Goal: Task Accomplishment & Management: Manage account settings

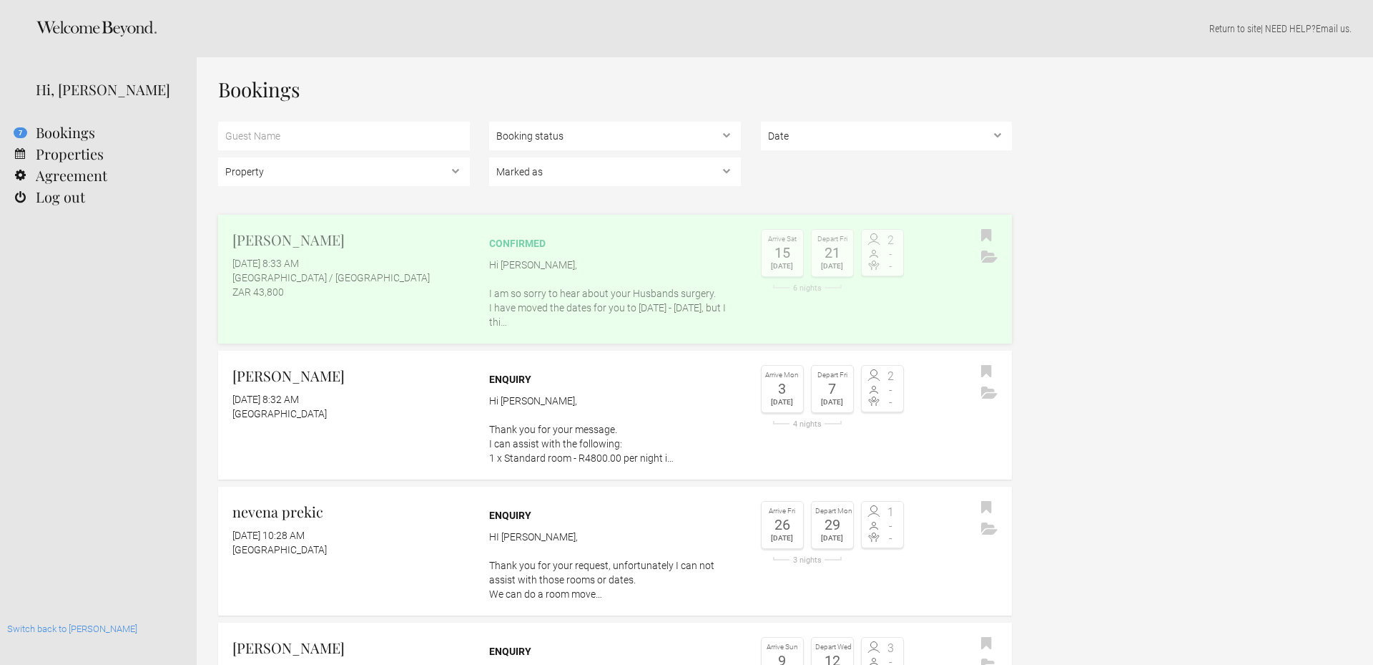
click at [318, 288] on div "ZAR 43,800" at bounding box center [350, 292] width 237 height 14
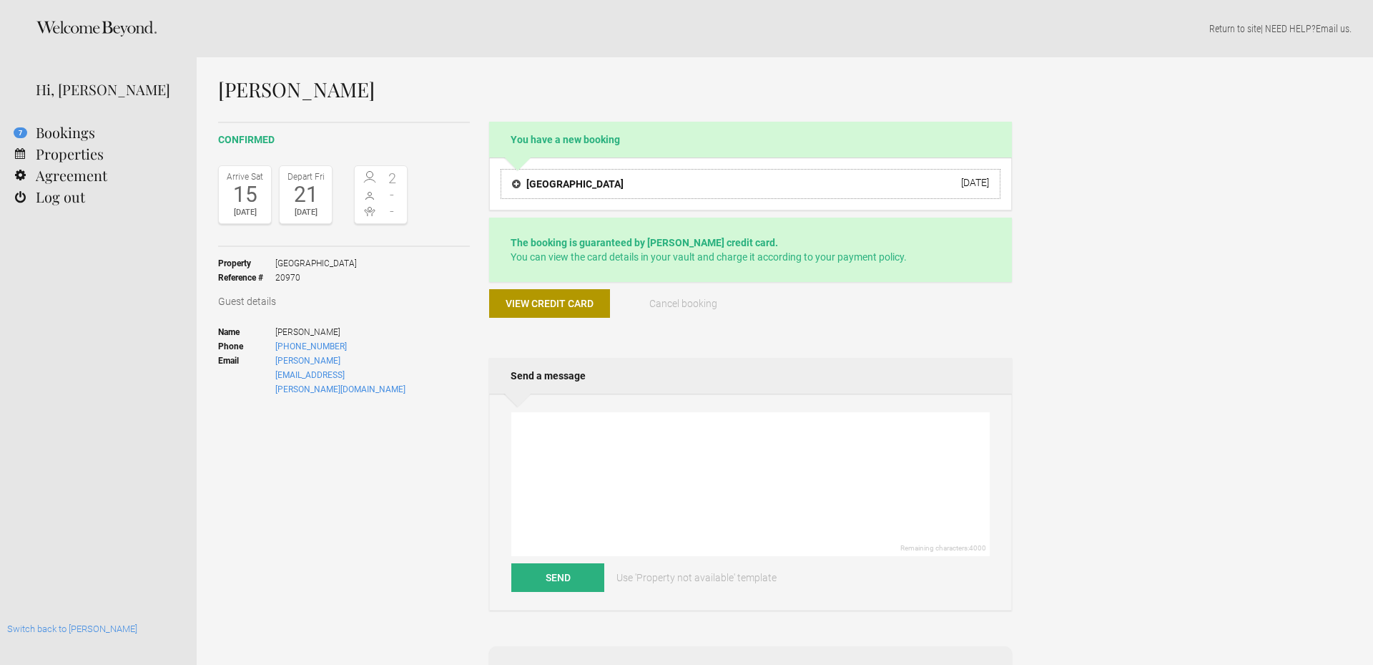
click at [589, 183] on h4 "[GEOGRAPHIC_DATA]" at bounding box center [568, 184] width 112 height 14
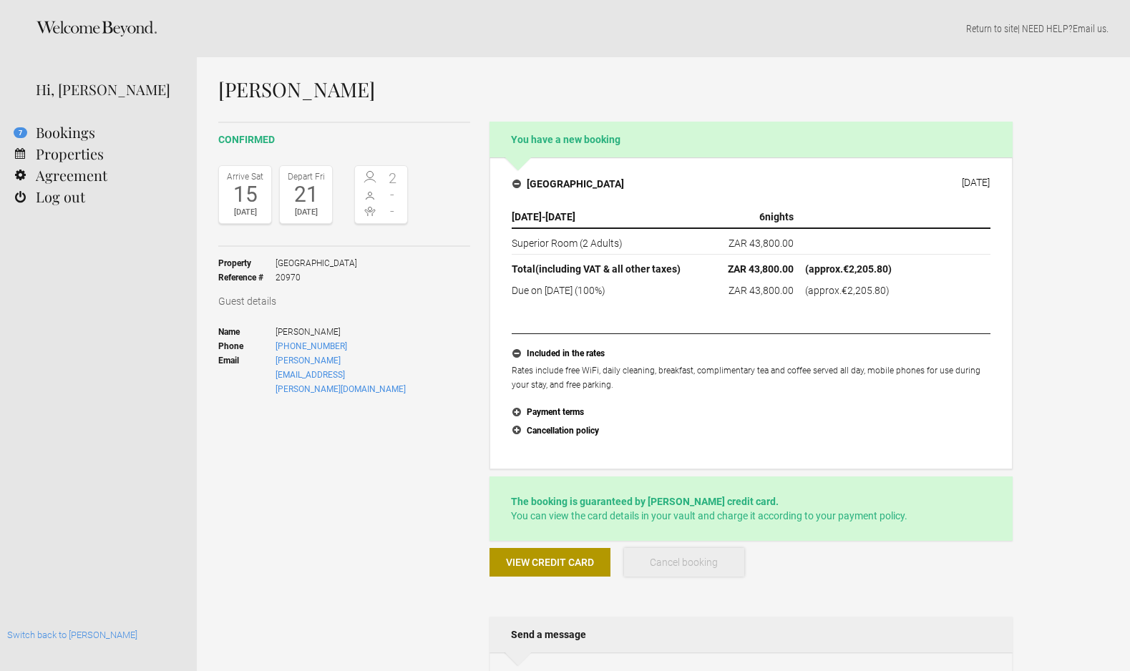
click at [687, 557] on span "Cancel booking" at bounding box center [684, 562] width 68 height 11
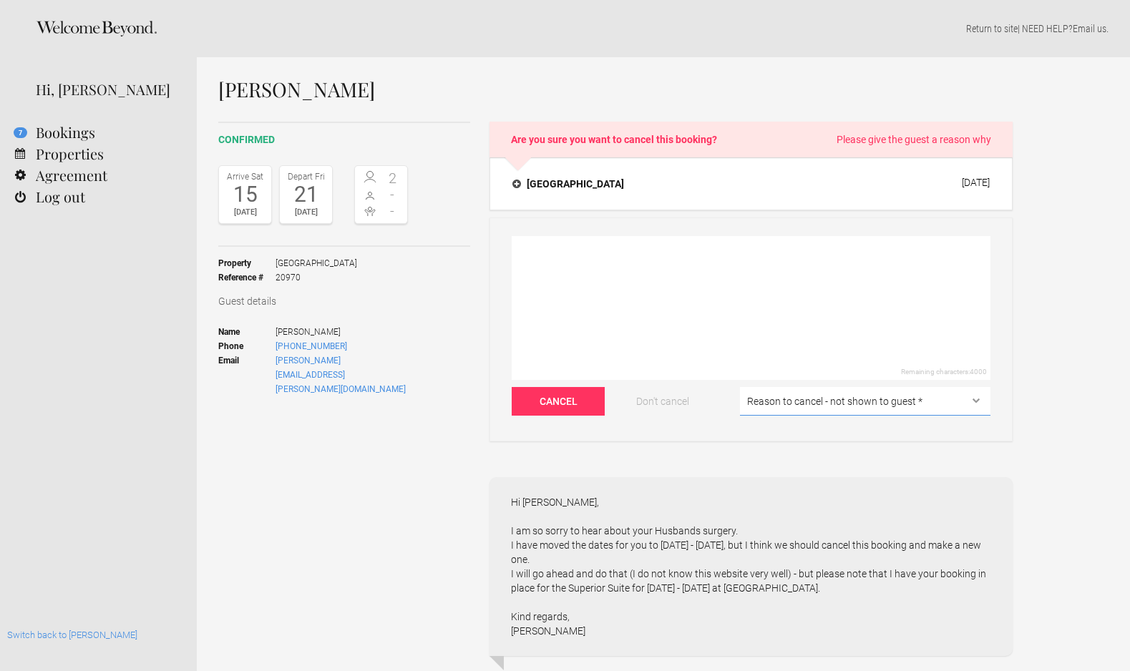
click at [803, 406] on select "Reason to cancel - not shown to guest * [MEDICAL_DATA] The dates are double-boo…" at bounding box center [865, 401] width 250 height 29
click at [539, 247] on textarea at bounding box center [750, 308] width 479 height 144
click at [540, 253] on textarea "As reuested" at bounding box center [750, 308] width 479 height 144
click at [662, 404] on button "Don't cancel" at bounding box center [662, 401] width 93 height 29
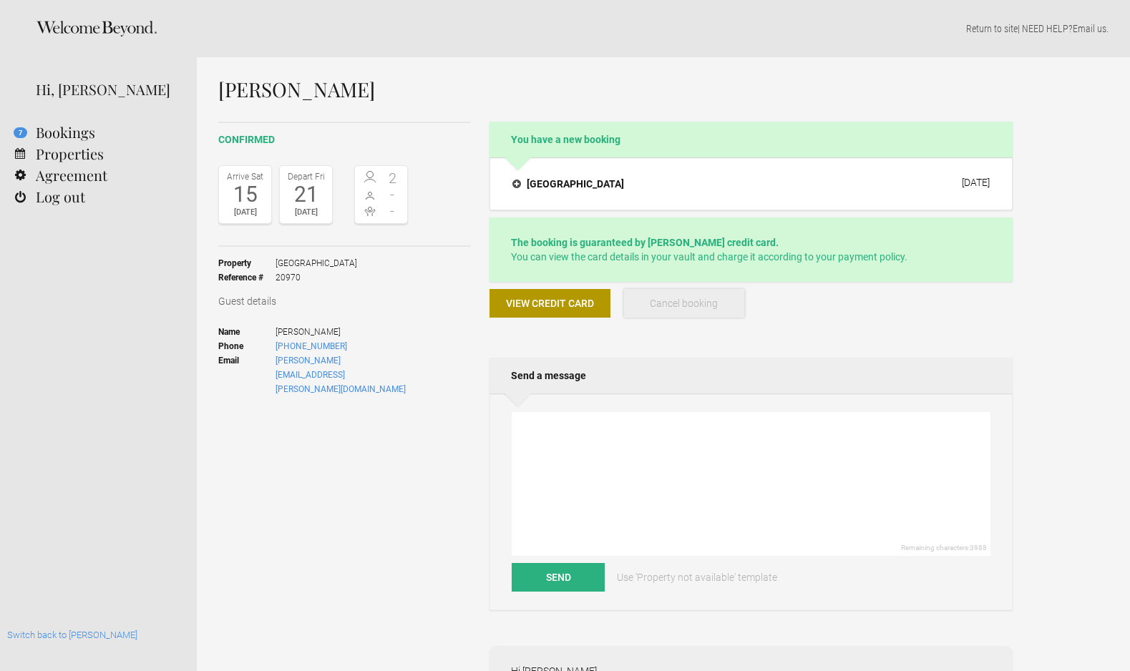
click at [682, 293] on button "Cancel booking" at bounding box center [684, 303] width 121 height 29
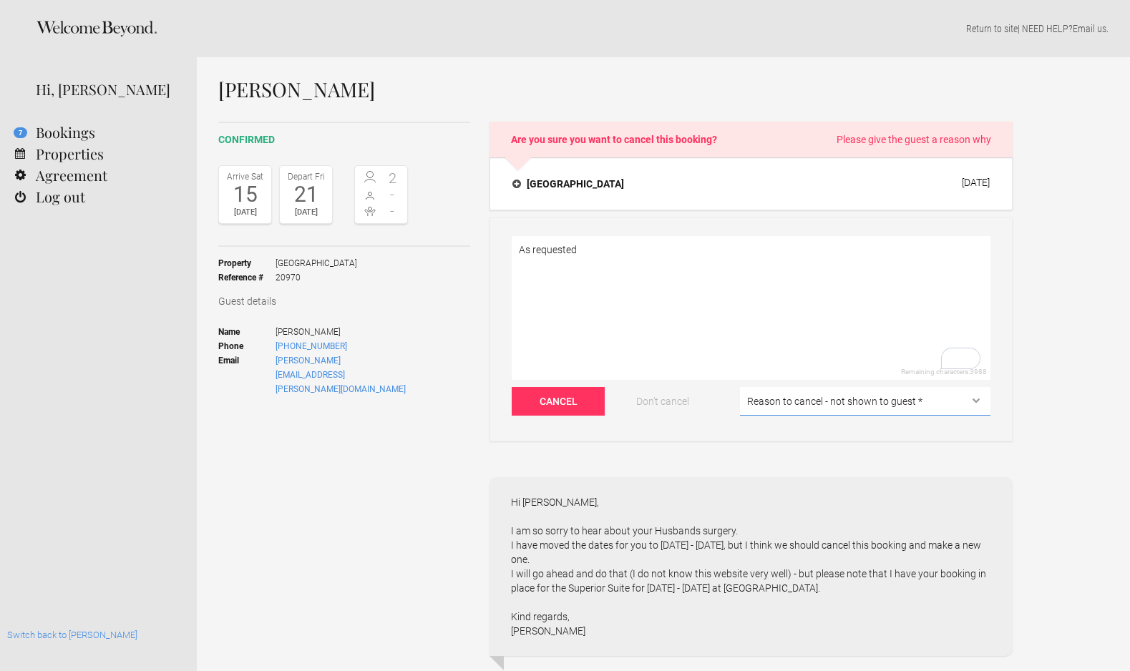
click at [770, 408] on select "Reason to cancel - not shown to guest * [MEDICAL_DATA] The dates are double-boo…" at bounding box center [865, 401] width 250 height 29
click at [516, 249] on textarea "As requested" at bounding box center [750, 308] width 479 height 144
type textarea "Change of dates as requested"
click at [775, 412] on select "Reason to cancel - not shown to guest * [MEDICAL_DATA] The dates are double-boo…" at bounding box center [865, 401] width 250 height 29
select select "The dates are double-booked/calendar issue"
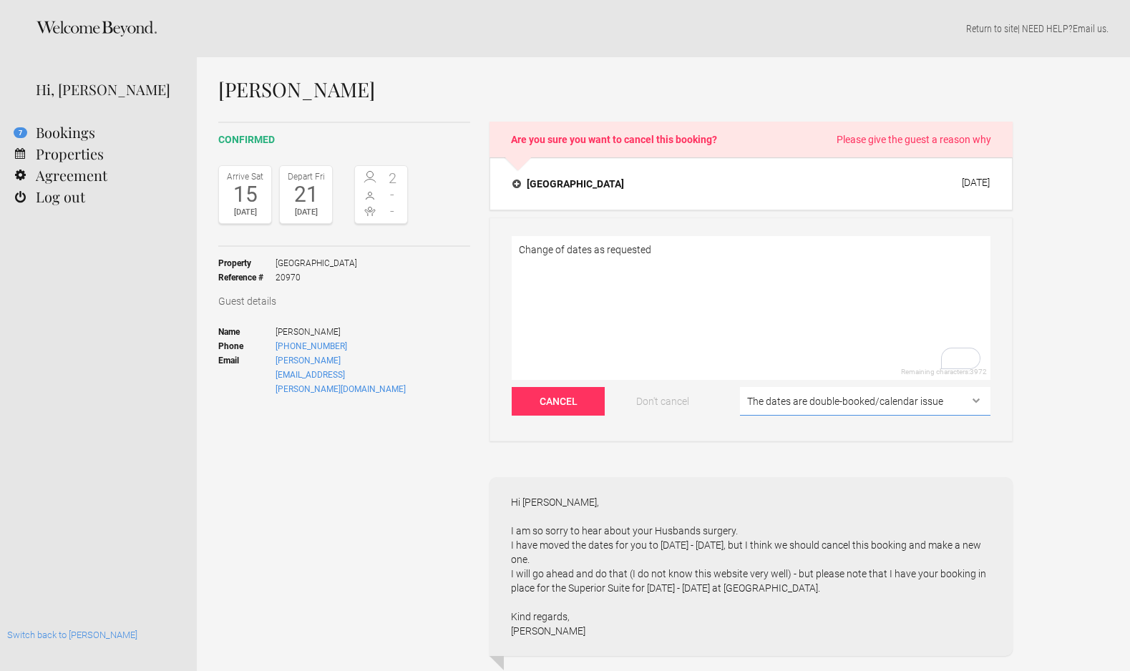
click at [740, 387] on select "Reason to cancel - not shown to guest * [MEDICAL_DATA] The dates are double-boo…" at bounding box center [865, 401] width 250 height 29
click at [564, 404] on button "Cancel" at bounding box center [557, 401] width 93 height 29
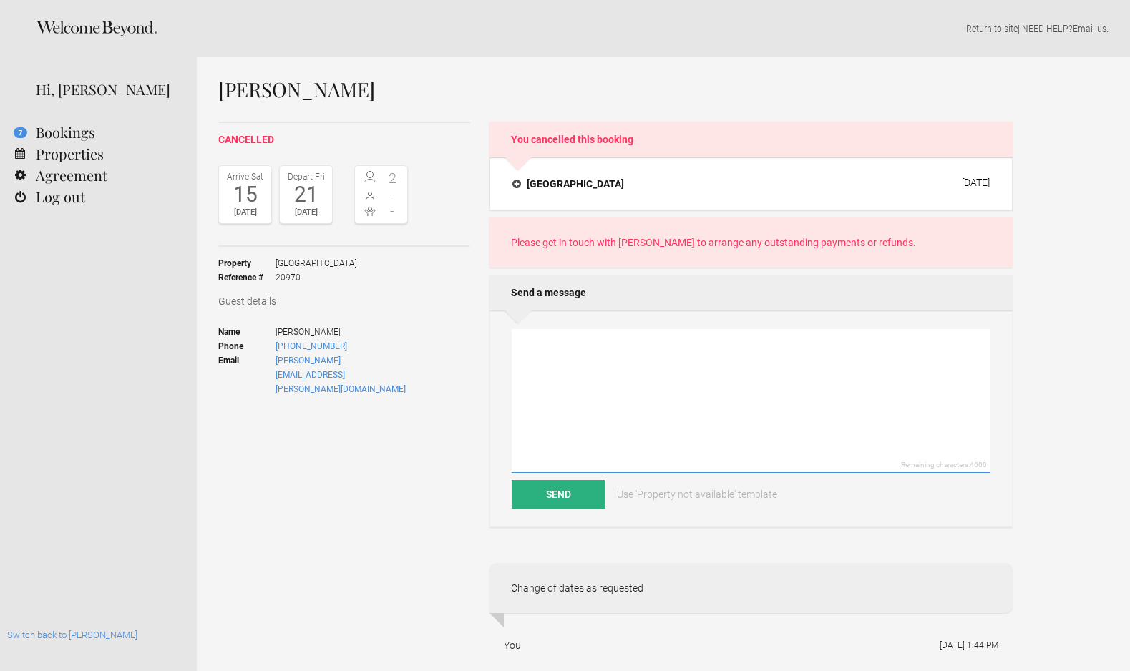
click at [631, 399] on textarea at bounding box center [750, 401] width 479 height 144
paste textarea "Superior Suite for [DATE] - [DATE]"
type textarea "Superior Suite for [DATE] - [DATE]"
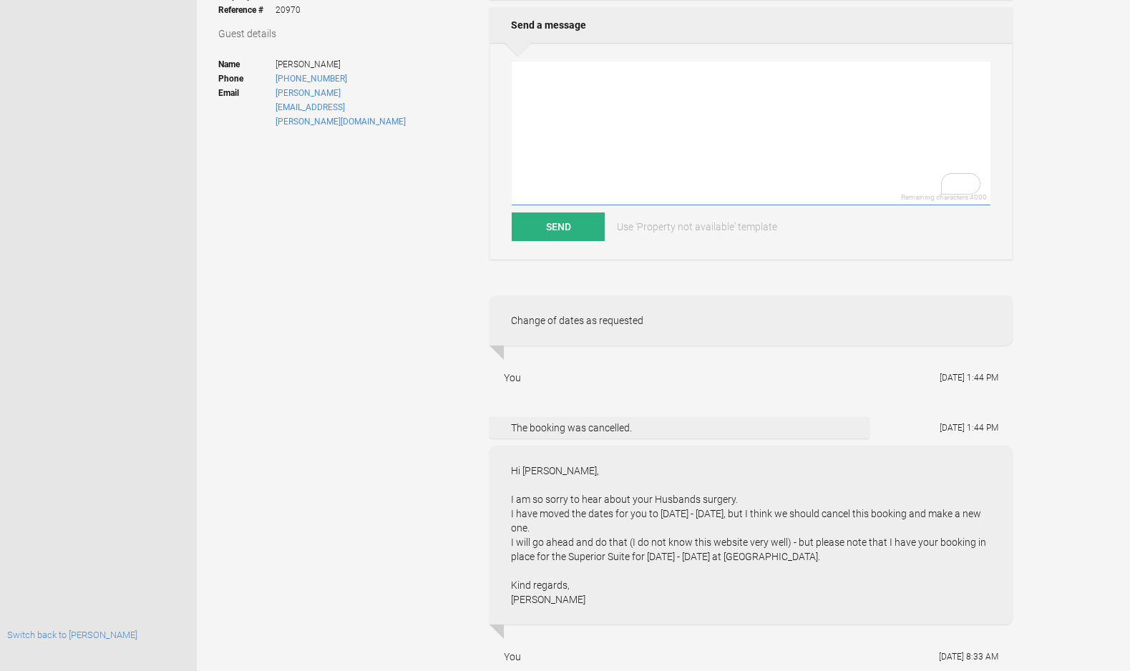
scroll to position [264, 0]
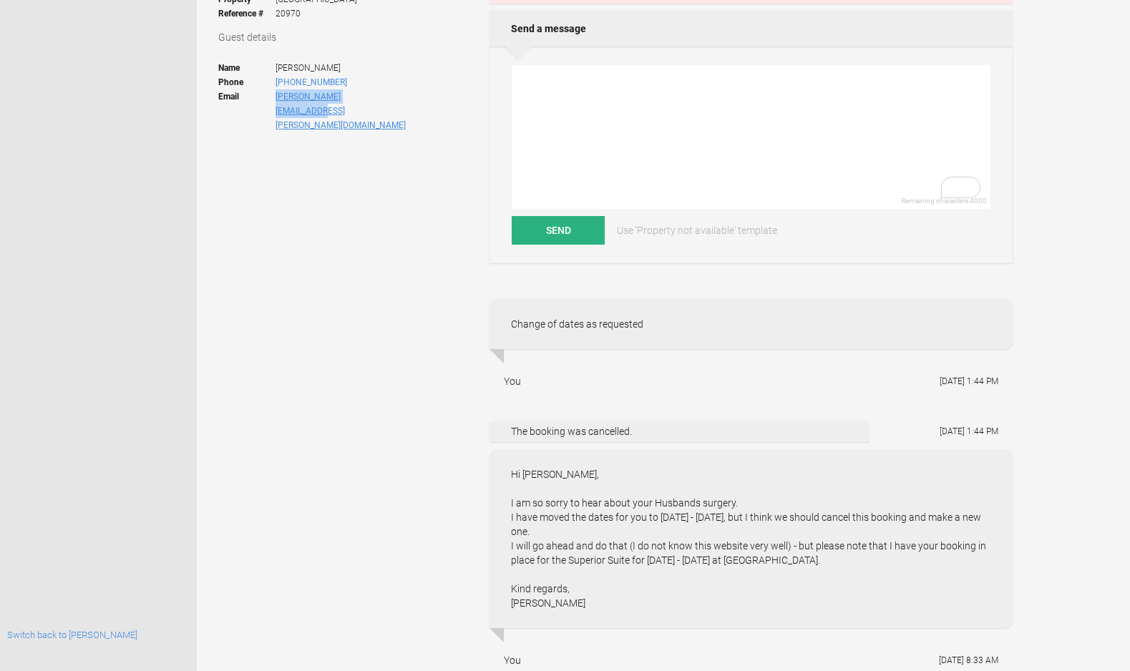
drag, startPoint x: 411, startPoint y: 95, endPoint x: 275, endPoint y: 99, distance: 136.7
click at [275, 99] on div "Guest details Name [PERSON_NAME] Phone [PHONE_NUMBER] Email [PERSON_NAME][EMAIL…" at bounding box center [344, 86] width 252 height 112
copy li "john.l.ericson@gmail.com"
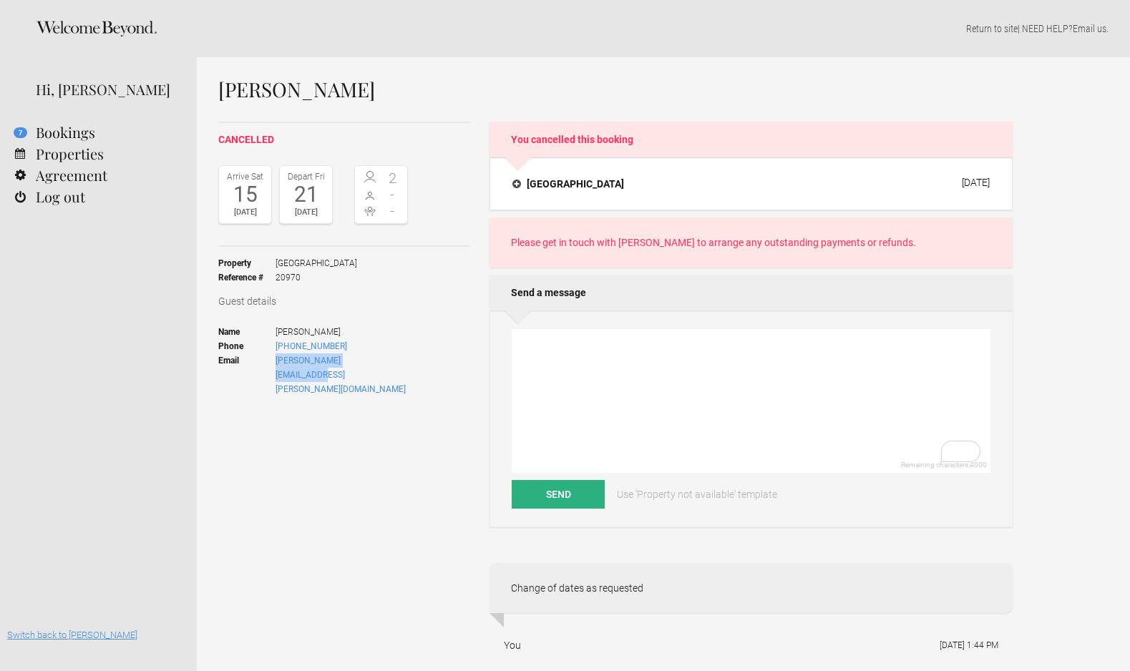
click at [61, 638] on link "Switch back to [PERSON_NAME]" at bounding box center [72, 635] width 130 height 11
